Goal: Entertainment & Leisure: Browse casually

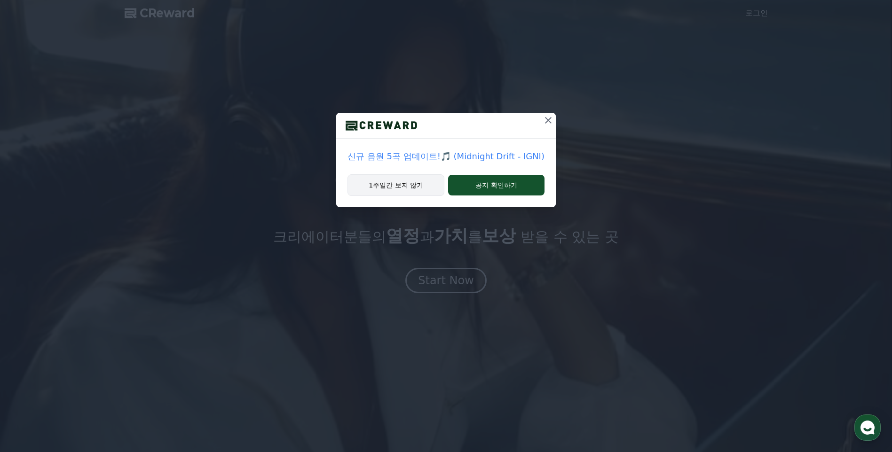
click at [419, 182] on button "1주일간 보지 않기" at bounding box center [395, 185] width 97 height 22
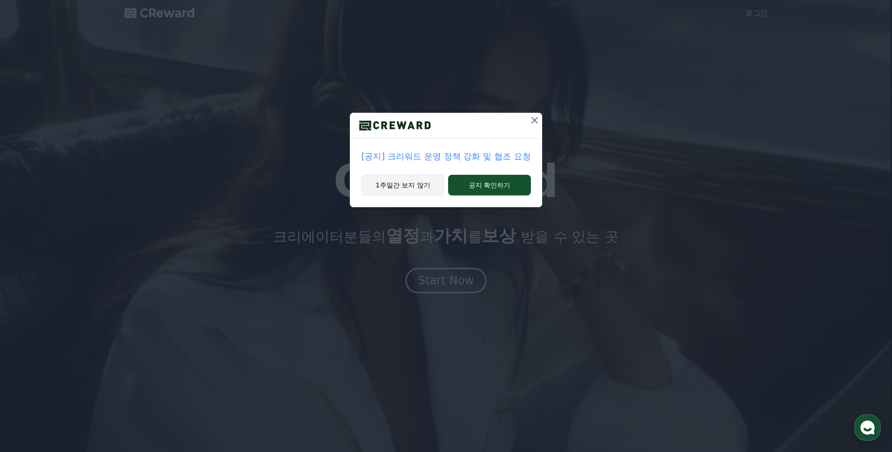
click at [415, 183] on button "1주일간 보지 않기" at bounding box center [402, 185] width 83 height 22
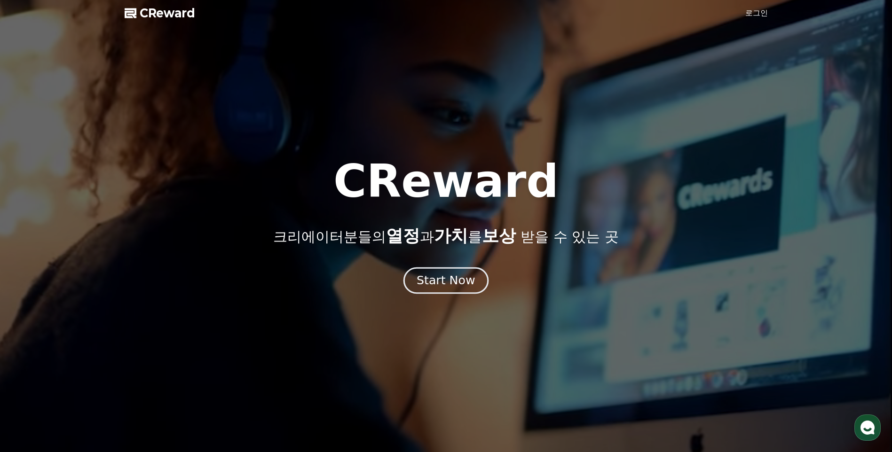
click at [448, 282] on div "Start Now" at bounding box center [446, 281] width 58 height 16
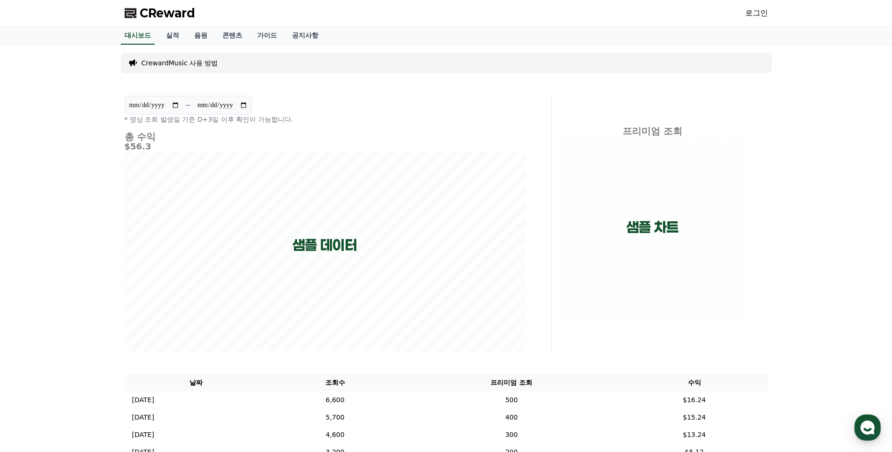
click at [761, 16] on link "로그인" at bounding box center [756, 13] width 23 height 11
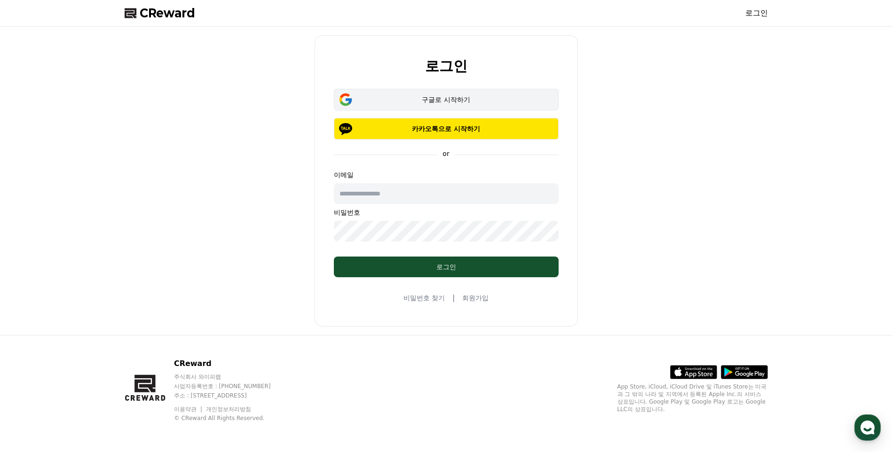
click at [434, 99] on div "구글로 시작하기" at bounding box center [445, 99] width 197 height 9
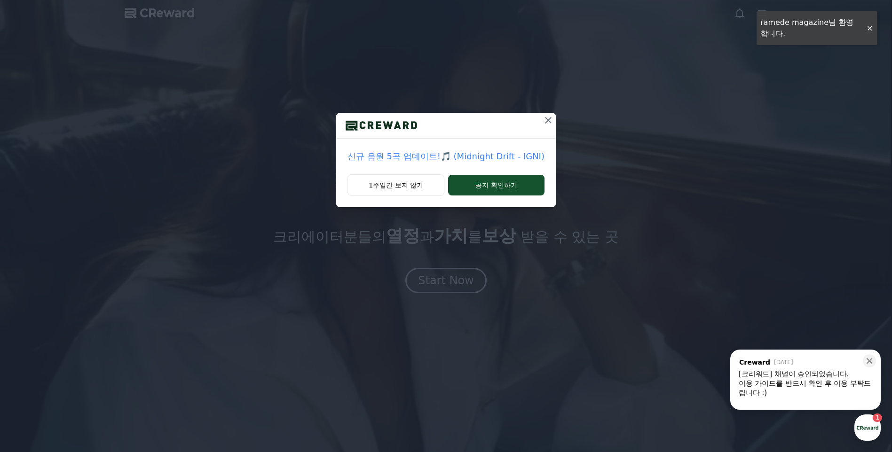
click at [870, 28] on div "신규 음원 5곡 업데이트!🎵 (Midnight Drift - IGNI) 1주일간 보지 않기 공지 확인하기" at bounding box center [446, 111] width 892 height 222
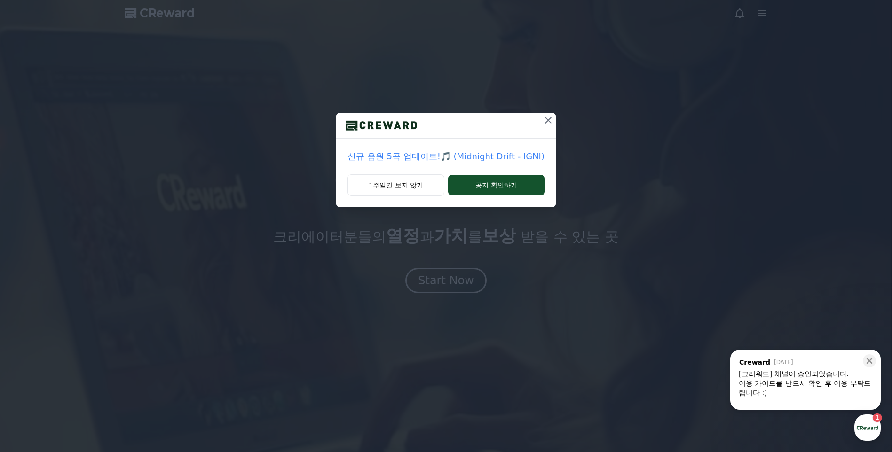
click at [547, 122] on icon at bounding box center [548, 120] width 7 height 7
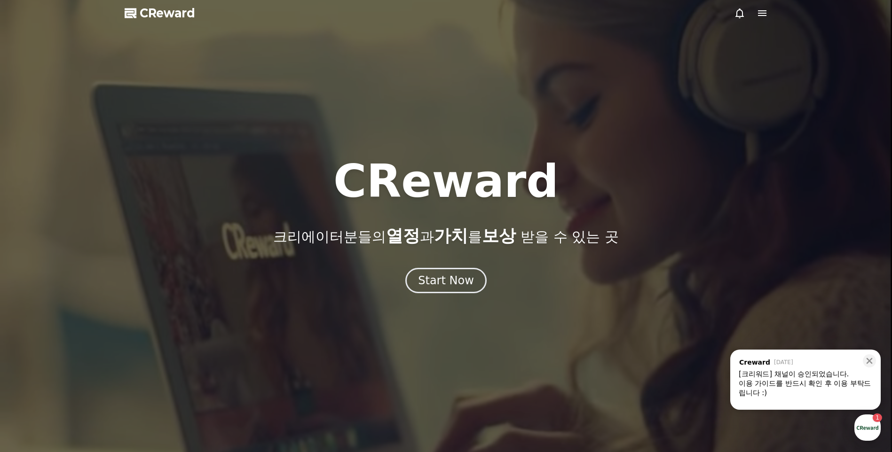
click at [764, 13] on icon at bounding box center [762, 13] width 8 height 6
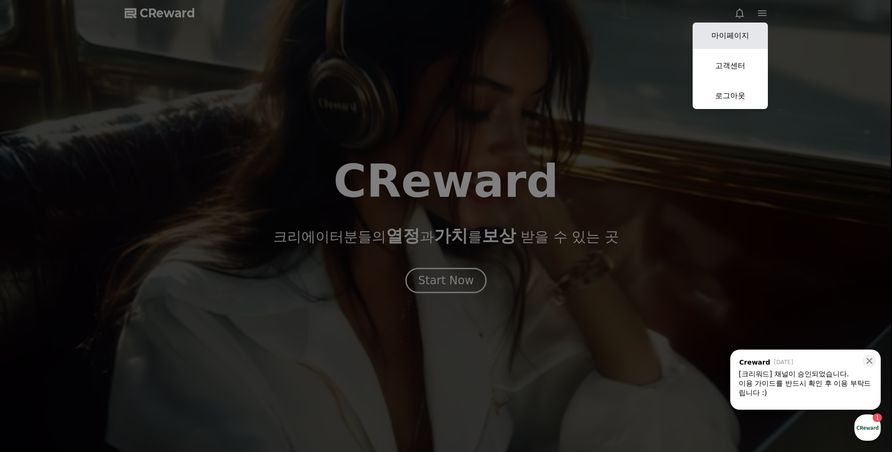
click at [745, 33] on link "마이페이지" at bounding box center [730, 36] width 75 height 26
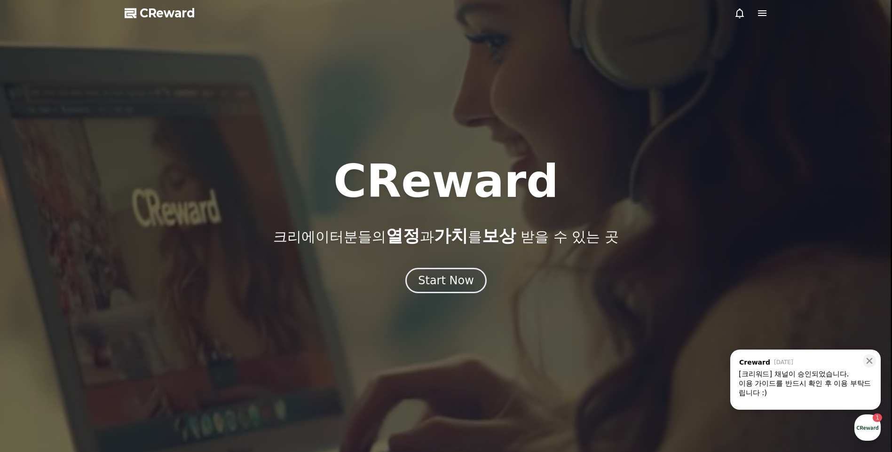
select select "**********"
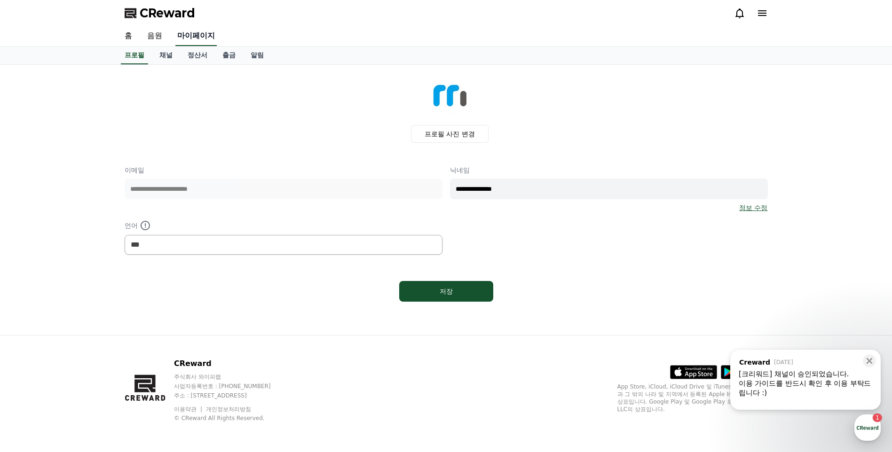
click at [191, 31] on link "마이페이지" at bounding box center [195, 36] width 41 height 20
click at [870, 363] on icon at bounding box center [869, 360] width 9 height 9
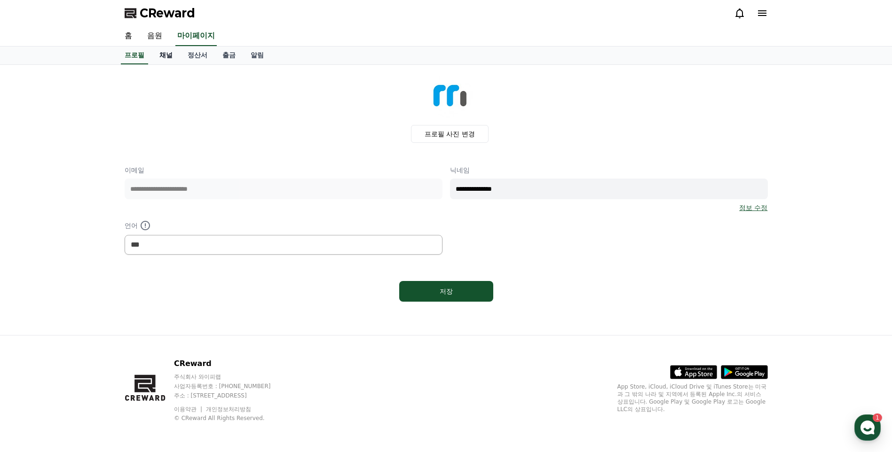
click at [162, 62] on link "채널" at bounding box center [166, 56] width 28 height 18
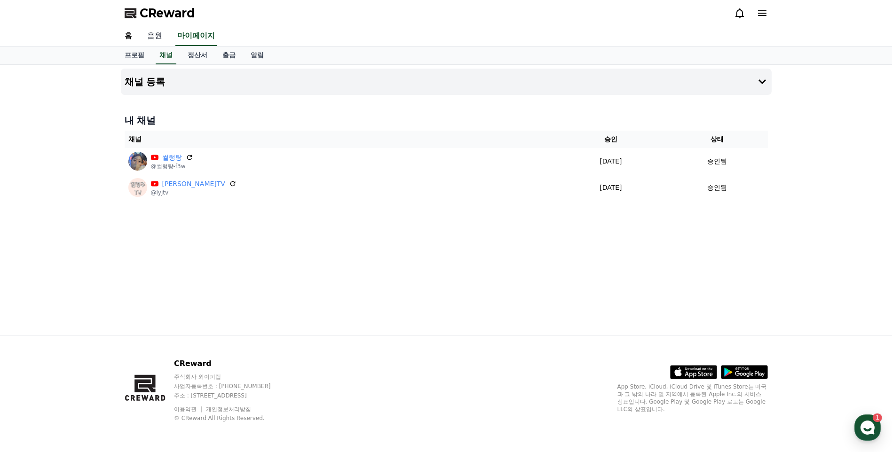
click at [155, 34] on link "음원" at bounding box center [155, 36] width 30 height 20
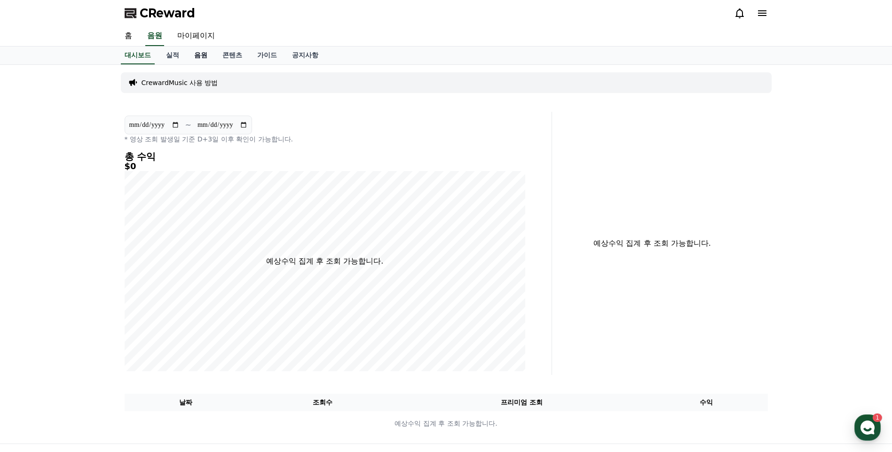
click at [196, 55] on link "음원" at bounding box center [201, 56] width 28 height 18
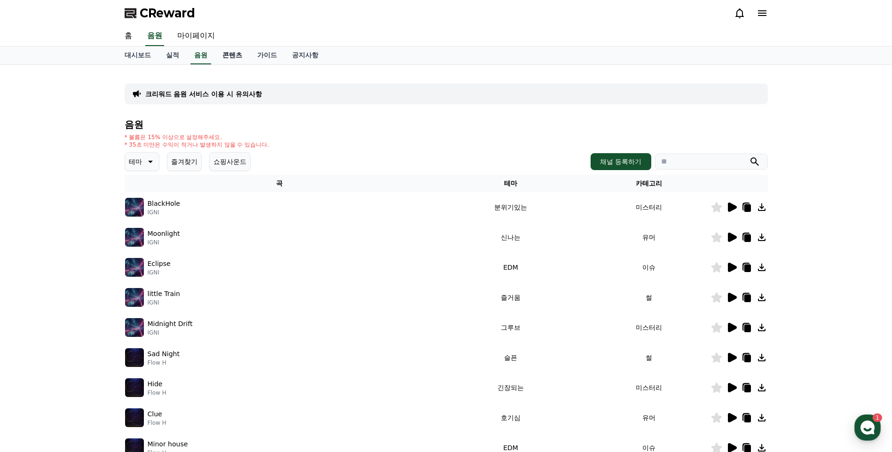
click at [228, 52] on link "콘텐츠" at bounding box center [232, 56] width 35 height 18
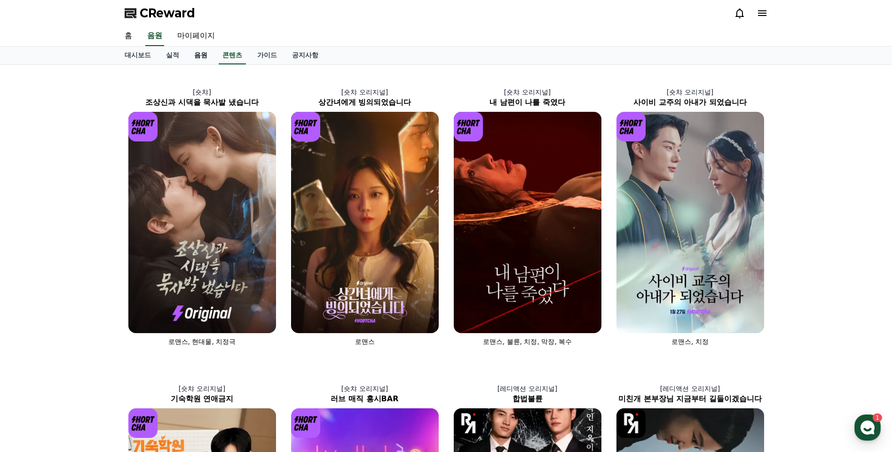
click at [199, 55] on link "음원" at bounding box center [201, 56] width 28 height 18
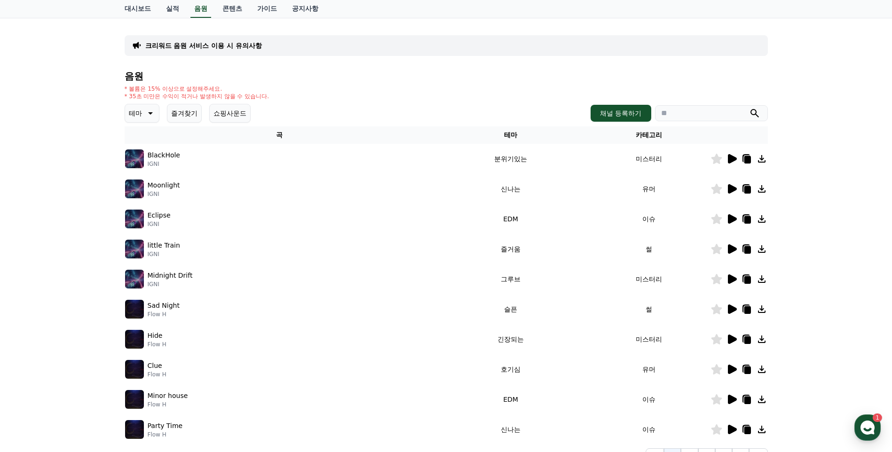
scroll to position [43, 0]
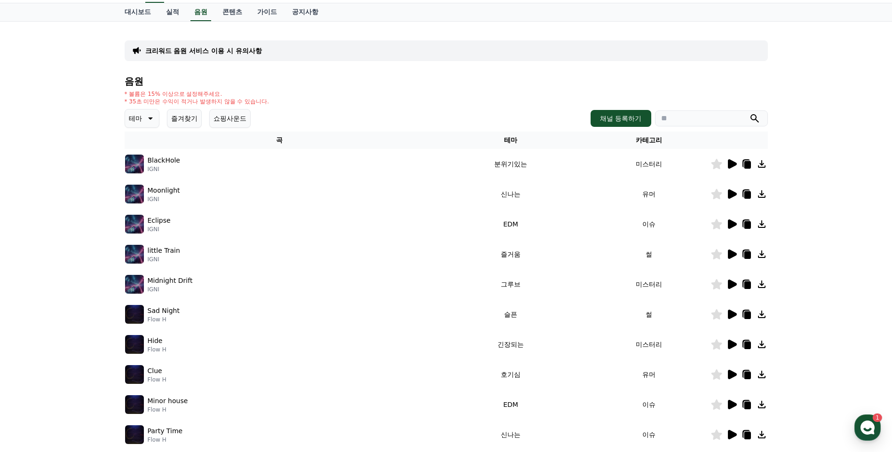
click at [152, 116] on icon at bounding box center [149, 118] width 11 height 11
click at [144, 148] on button "귀여운" at bounding box center [139, 147] width 27 height 21
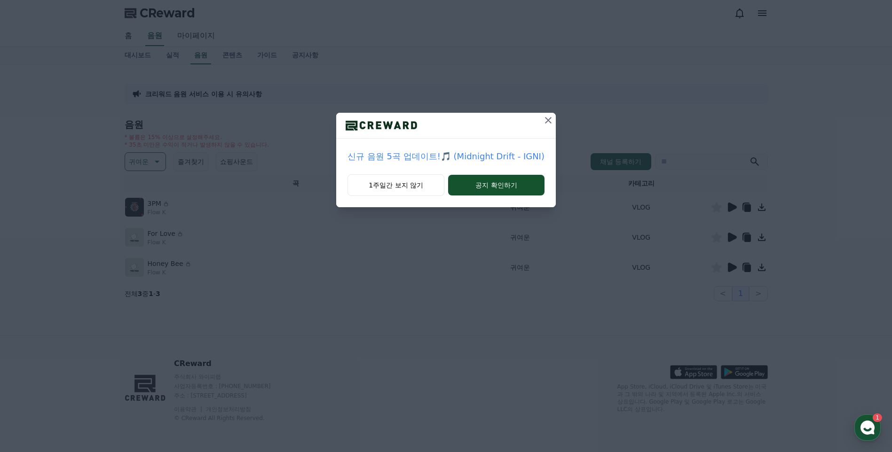
click at [546, 120] on icon at bounding box center [548, 120] width 7 height 7
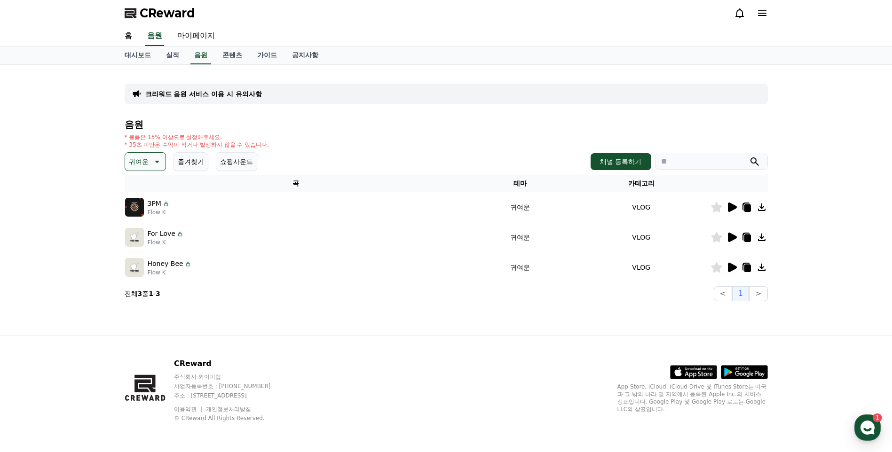
click at [151, 205] on p "3PM" at bounding box center [155, 204] width 14 height 10
click at [731, 209] on icon at bounding box center [732, 207] width 9 height 9
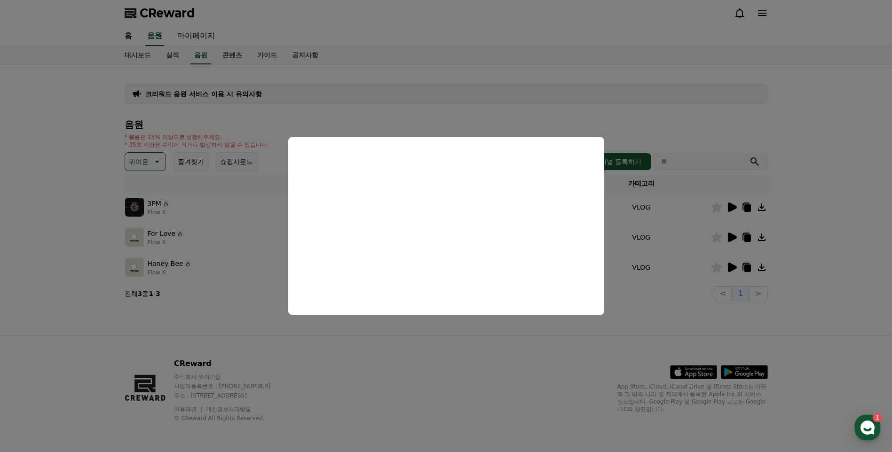
click at [480, 339] on button "close modal" at bounding box center [446, 226] width 892 height 452
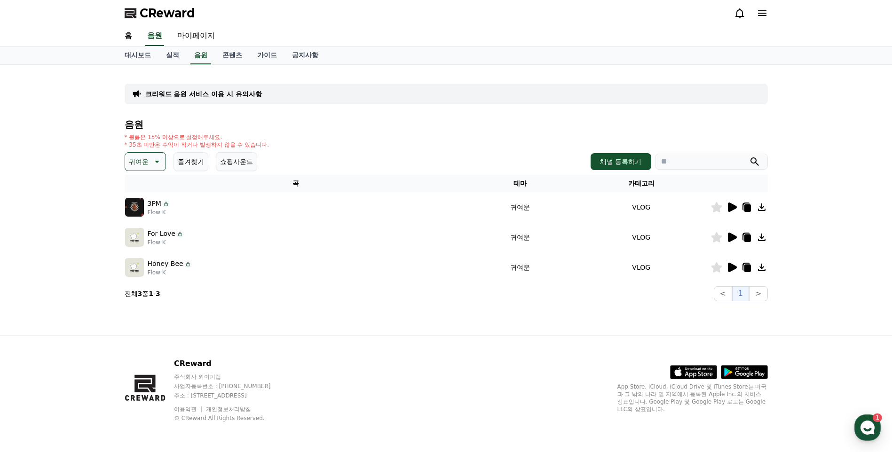
click at [731, 238] on icon at bounding box center [732, 237] width 9 height 9
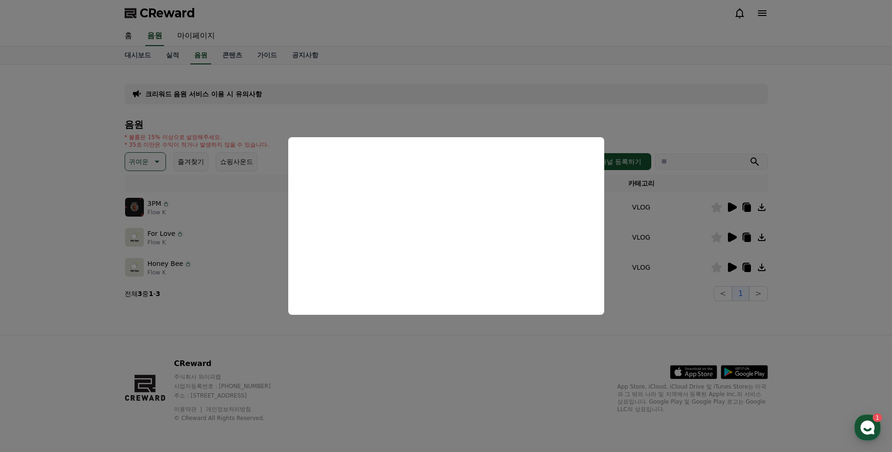
click at [507, 361] on button "close modal" at bounding box center [446, 226] width 892 height 452
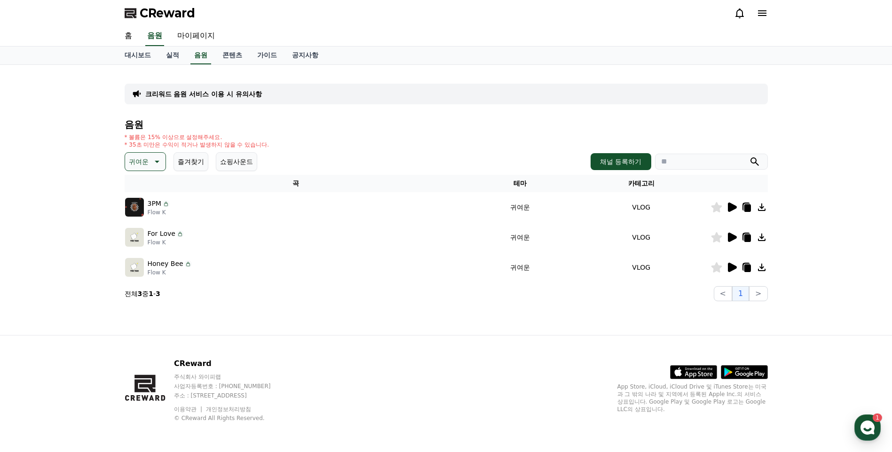
click at [749, 269] on icon at bounding box center [747, 269] width 7 height 8
click at [729, 268] on icon at bounding box center [732, 267] width 9 height 9
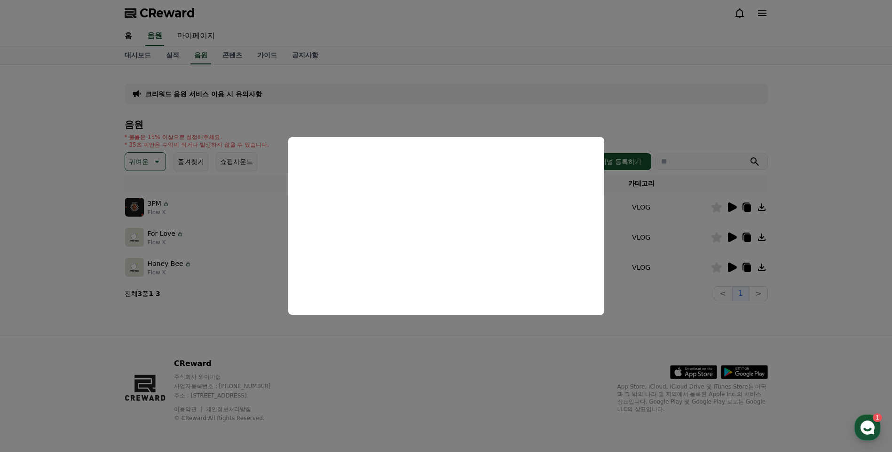
click at [234, 334] on button "close modal" at bounding box center [446, 226] width 892 height 452
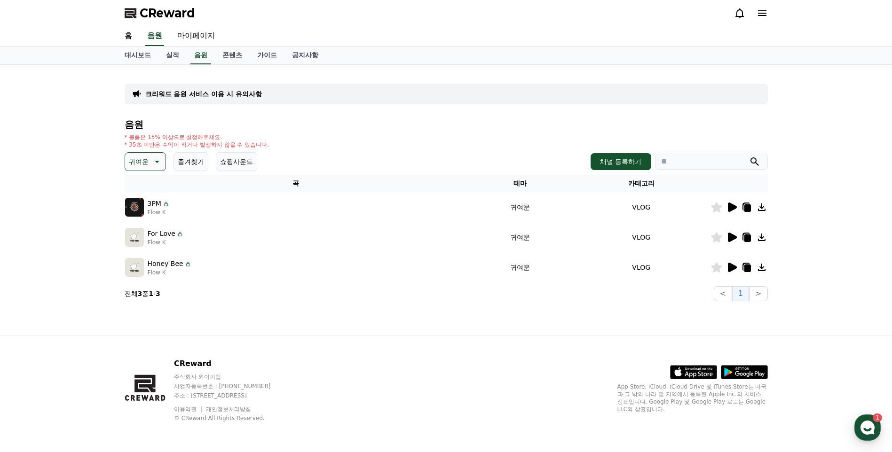
click at [162, 162] on button "귀여운" at bounding box center [145, 161] width 41 height 19
click at [135, 263] on button "코믹한" at bounding box center [139, 263] width 27 height 21
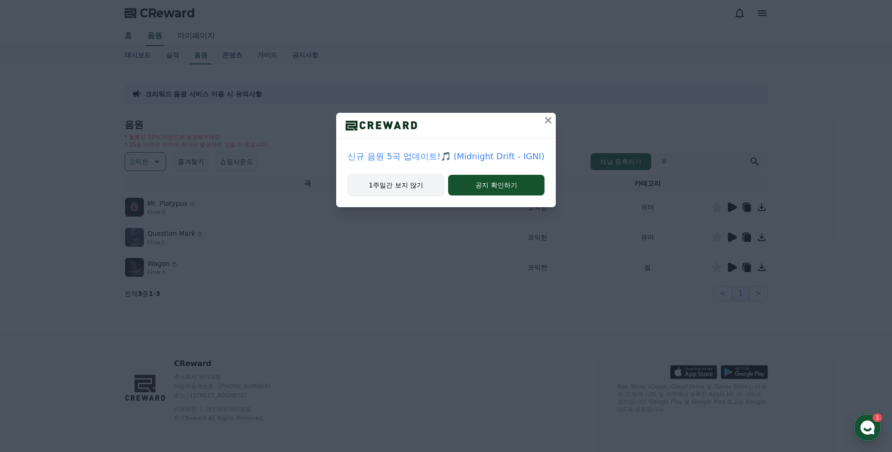
click at [420, 185] on button "1주일간 보지 않기" at bounding box center [395, 185] width 97 height 22
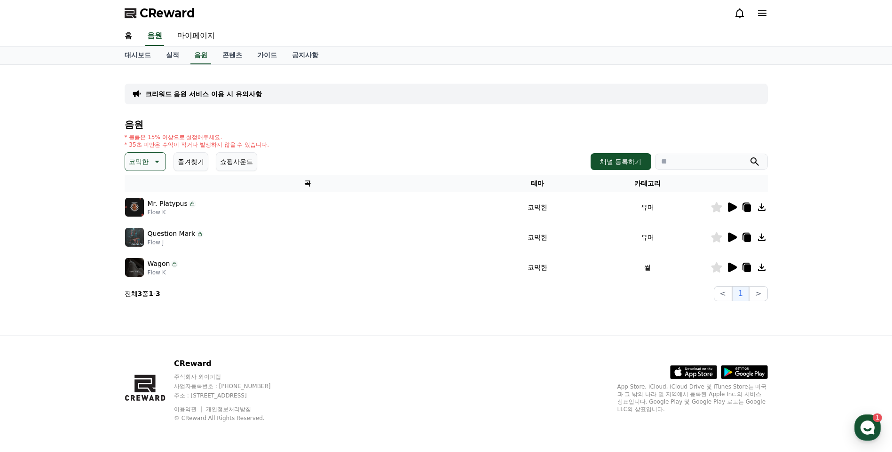
click at [731, 209] on icon at bounding box center [732, 207] width 9 height 9
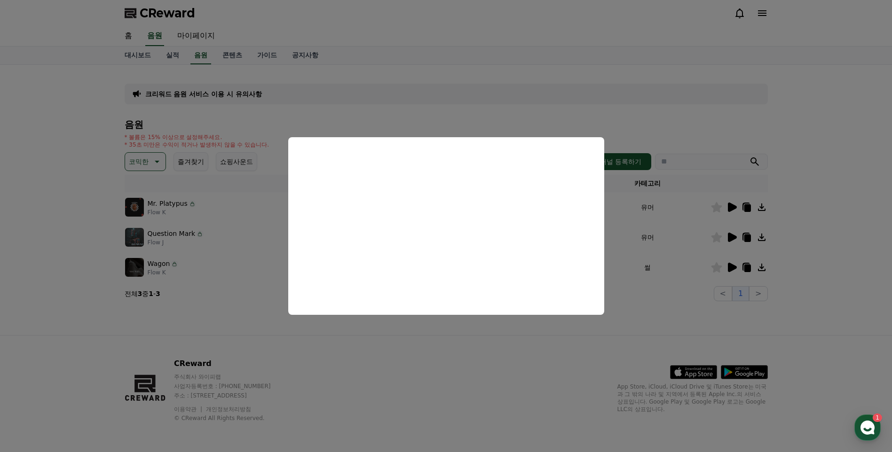
click at [640, 311] on button "close modal" at bounding box center [446, 226] width 892 height 452
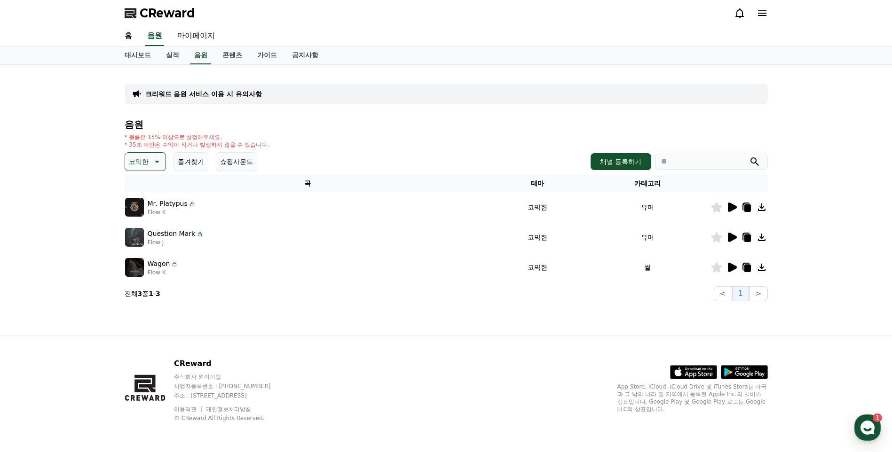
click at [734, 235] on icon at bounding box center [731, 237] width 11 height 11
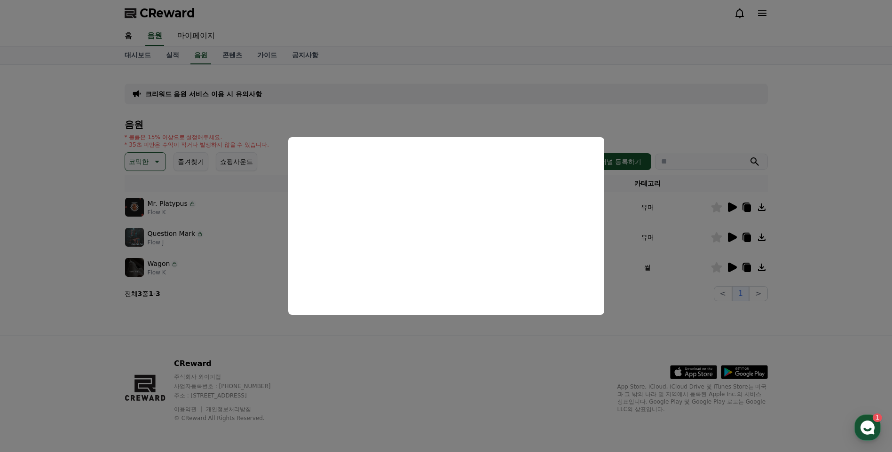
click at [734, 266] on button "close modal" at bounding box center [446, 226] width 892 height 452
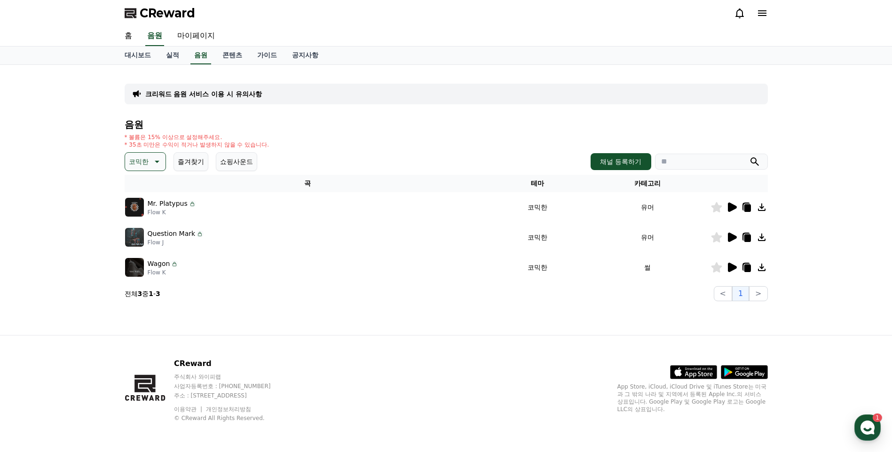
click at [731, 268] on icon at bounding box center [732, 267] width 9 height 9
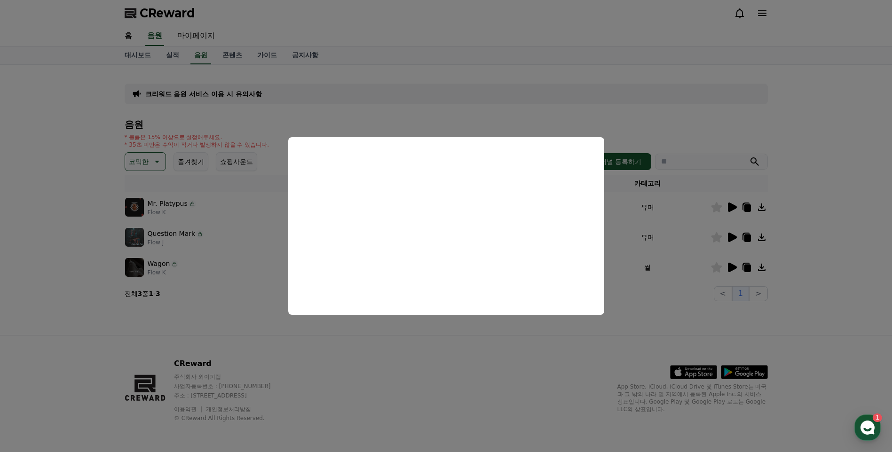
click at [745, 270] on button "close modal" at bounding box center [446, 226] width 892 height 452
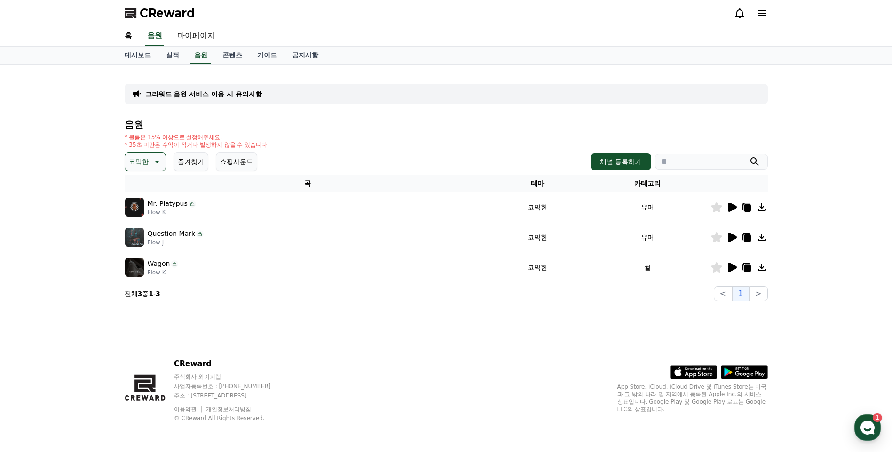
click at [748, 266] on icon at bounding box center [747, 269] width 7 height 8
click at [161, 162] on icon at bounding box center [155, 161] width 11 height 11
click at [144, 224] on button "잔잔한" at bounding box center [139, 224] width 27 height 21
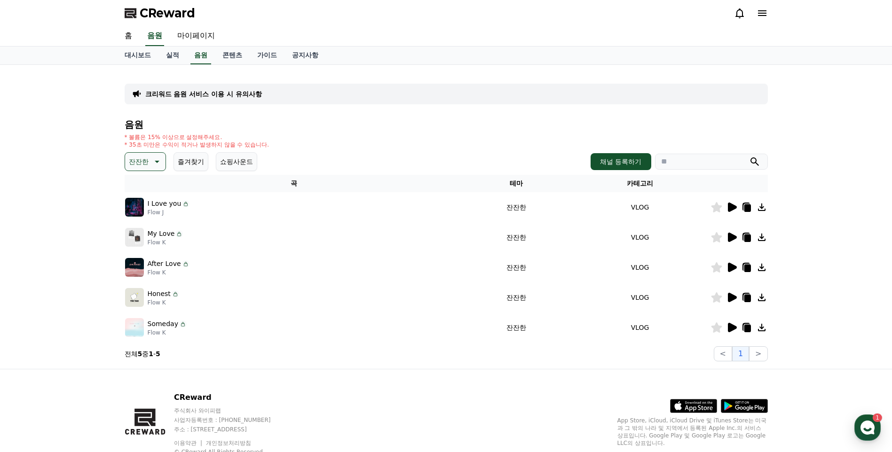
click at [731, 206] on icon at bounding box center [732, 207] width 9 height 9
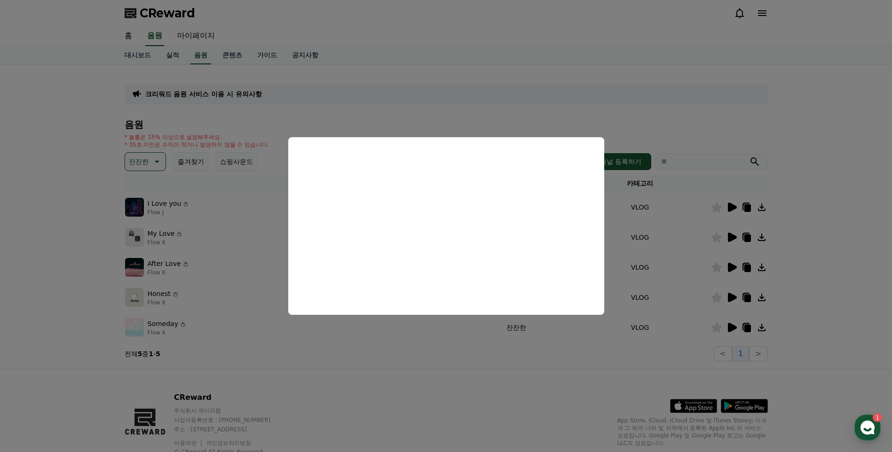
click at [300, 376] on button "close modal" at bounding box center [446, 226] width 892 height 452
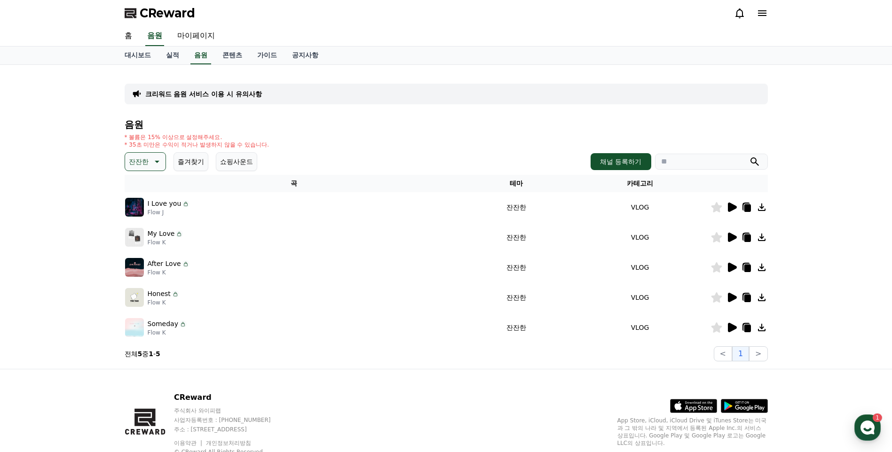
click at [731, 238] on icon at bounding box center [732, 237] width 9 height 9
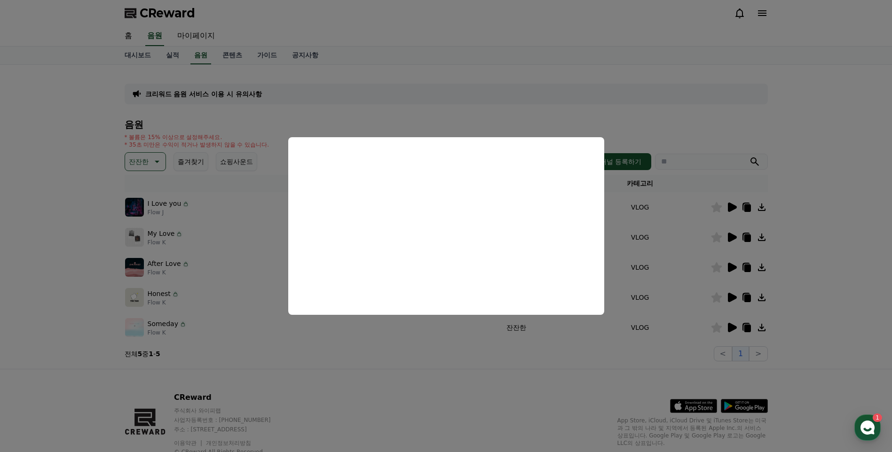
click at [3, 267] on button "close modal" at bounding box center [446, 226] width 892 height 452
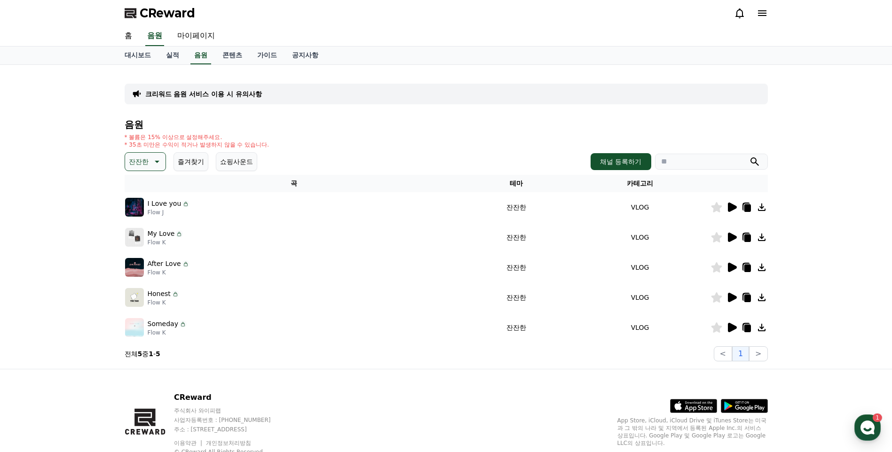
click at [157, 161] on icon at bounding box center [157, 162] width 5 height 2
click at [142, 192] on button "호기심" at bounding box center [139, 188] width 27 height 21
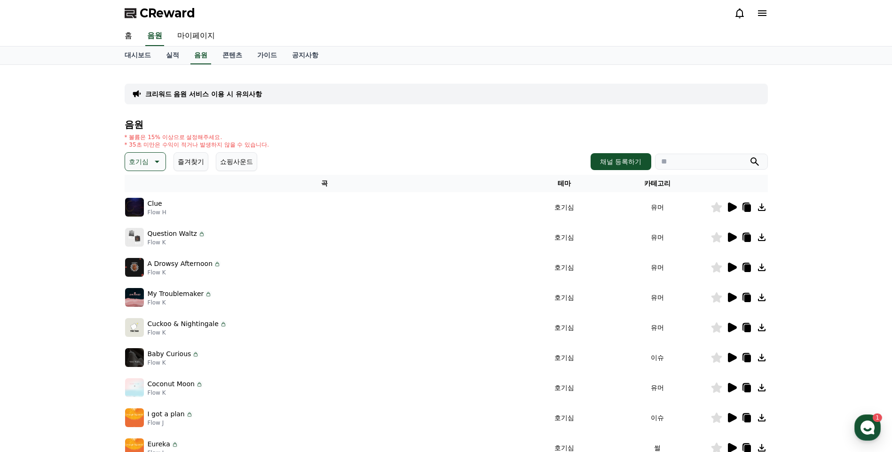
click at [729, 207] on icon at bounding box center [732, 207] width 9 height 9
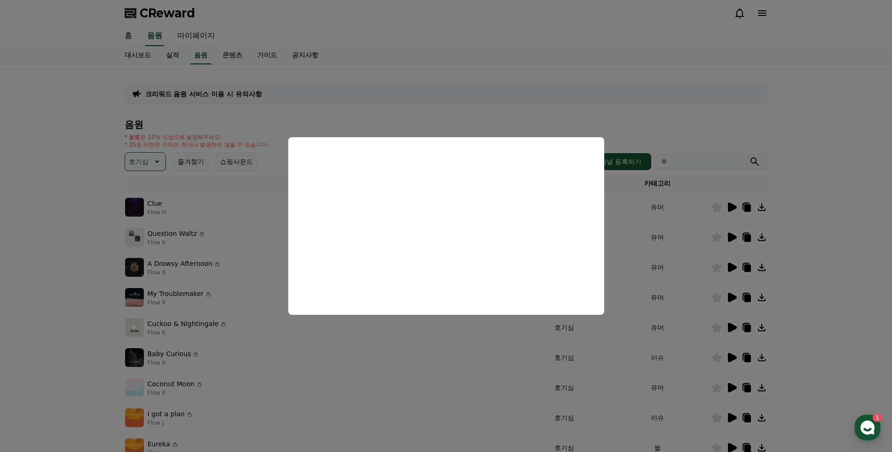
click at [769, 274] on button "close modal" at bounding box center [446, 226] width 892 height 452
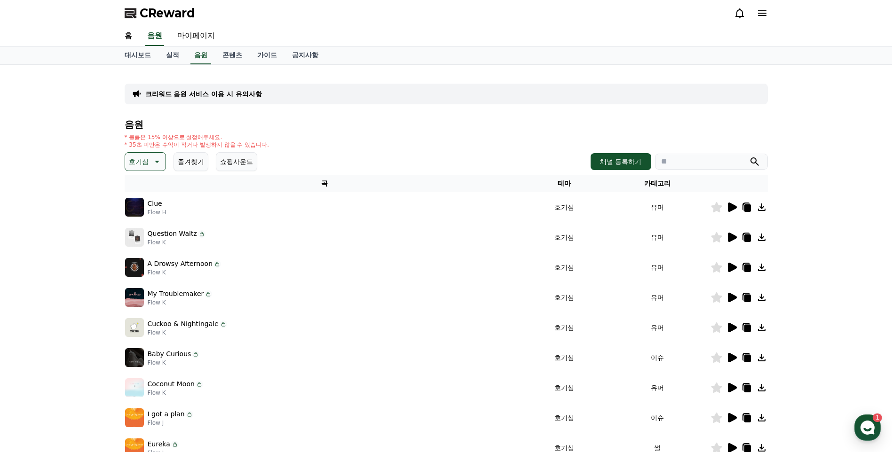
click at [730, 235] on icon at bounding box center [732, 237] width 9 height 9
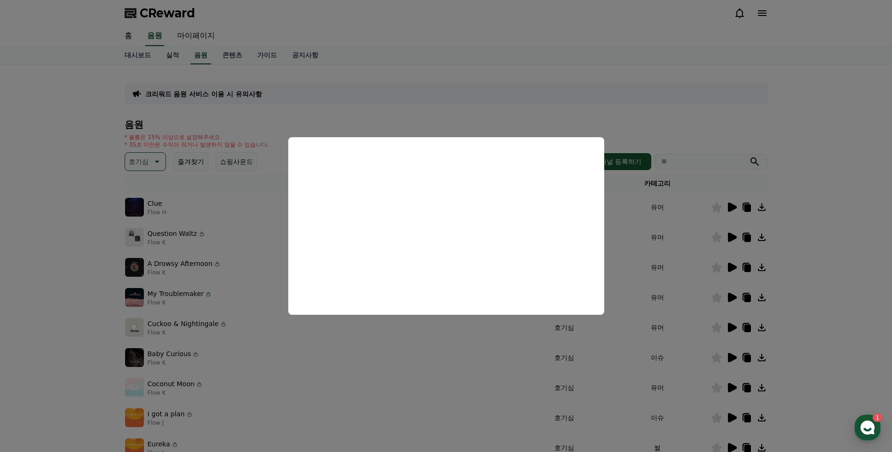
click at [832, 277] on button "close modal" at bounding box center [446, 226] width 892 height 452
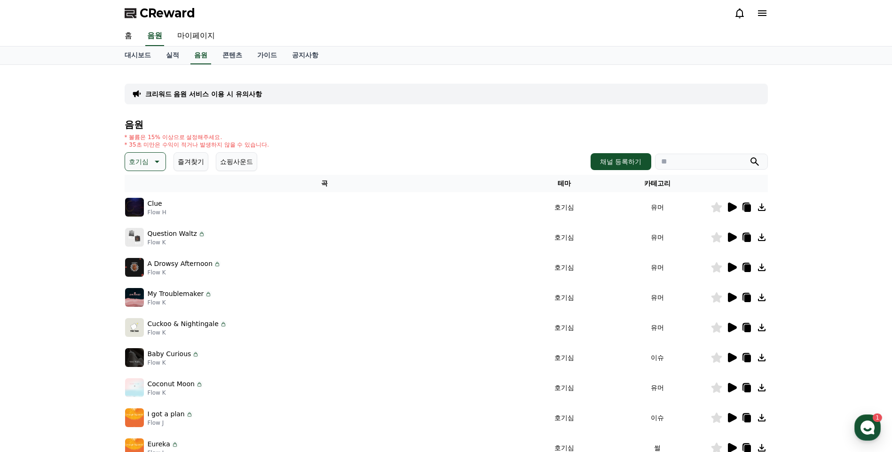
click at [733, 265] on icon at bounding box center [732, 267] width 9 height 9
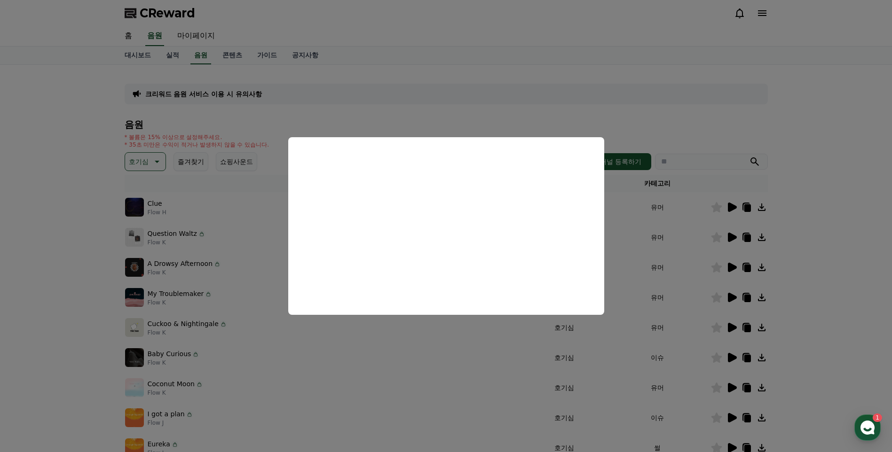
click at [731, 293] on button "close modal" at bounding box center [446, 226] width 892 height 452
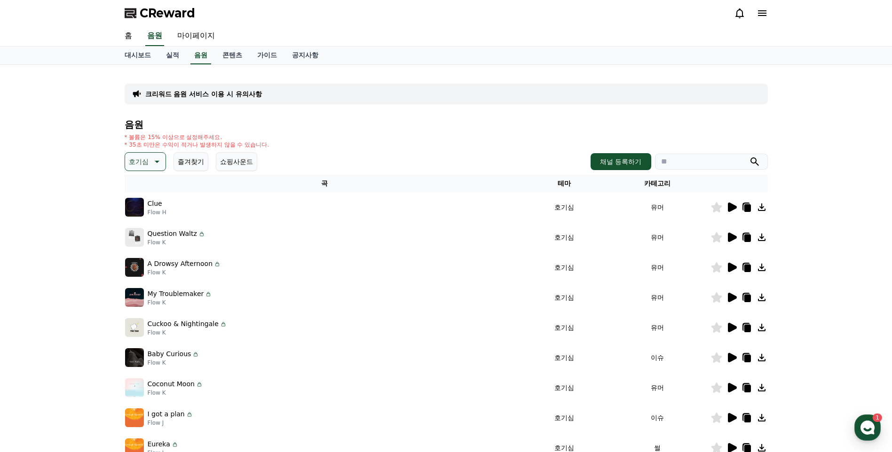
click at [730, 297] on icon at bounding box center [732, 297] width 9 height 9
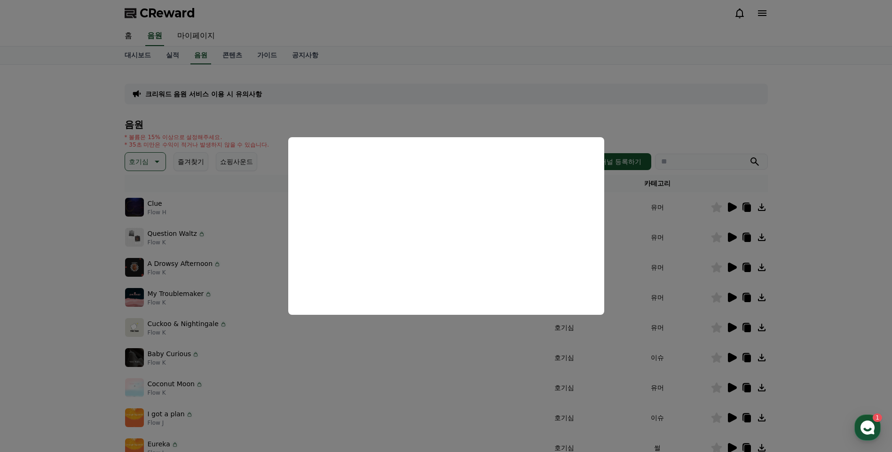
click at [747, 238] on button "close modal" at bounding box center [446, 226] width 892 height 452
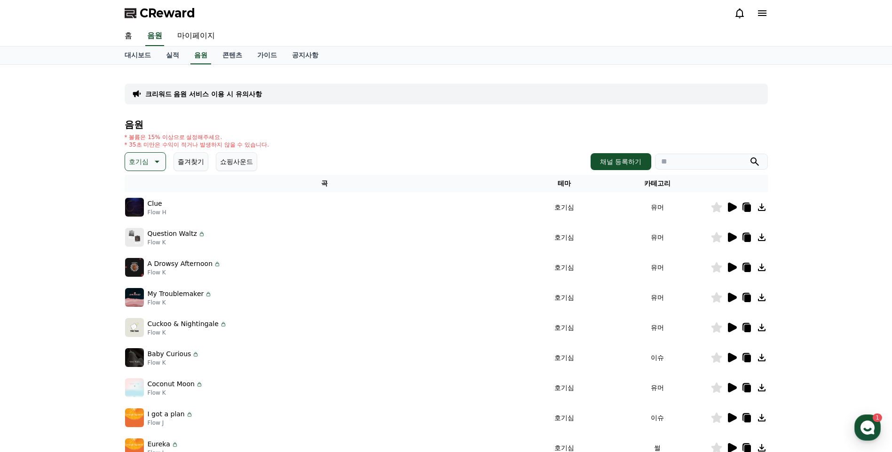
click at [747, 238] on icon at bounding box center [747, 239] width 7 height 8
